Goal: Book appointment/travel/reservation

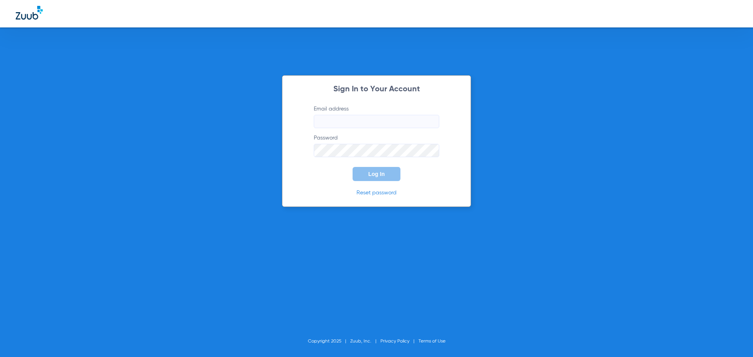
click at [332, 110] on label "Email address" at bounding box center [377, 116] width 126 height 23
click at [332, 115] on input "Email address" at bounding box center [377, 121] width 126 height 13
click at [331, 119] on input "Email address" at bounding box center [377, 121] width 126 height 13
type input "[EMAIL_ADDRESS][DOMAIN_NAME]"
click at [353, 167] on button "Log In" at bounding box center [377, 174] width 48 height 14
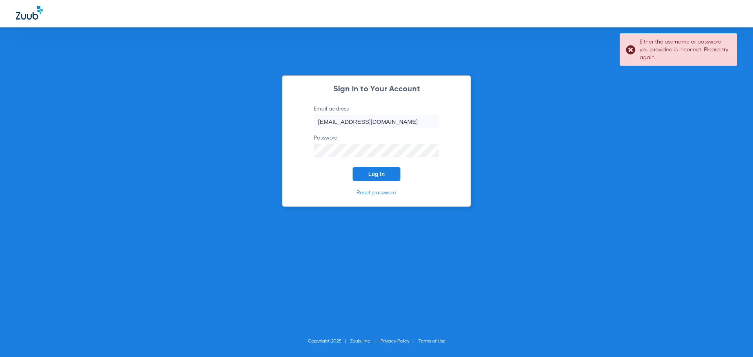
click at [353, 167] on button "Log In" at bounding box center [377, 174] width 48 height 14
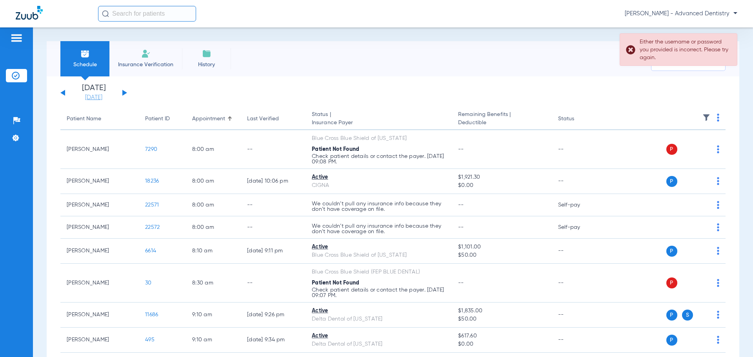
click at [106, 98] on link "[DATE]" at bounding box center [93, 98] width 47 height 8
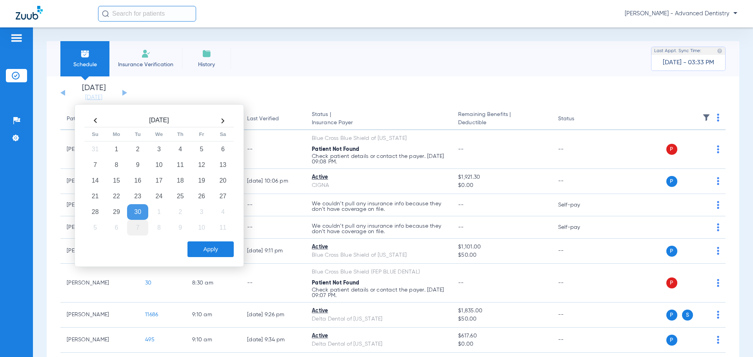
click at [133, 226] on td "7" at bounding box center [137, 228] width 21 height 16
click at [198, 252] on button "Apply" at bounding box center [211, 250] width 46 height 16
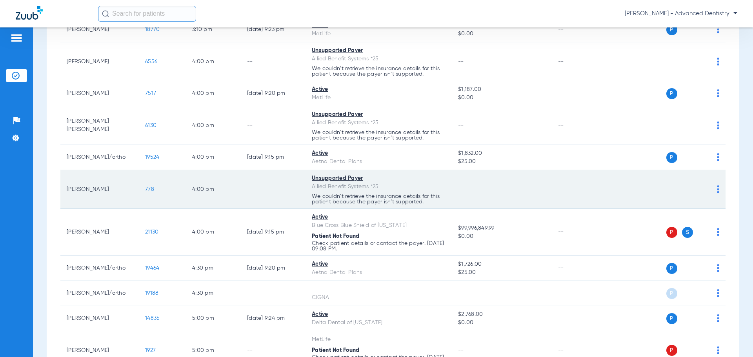
scroll to position [1605, 0]
